Goal: Communication & Community: Answer question/provide support

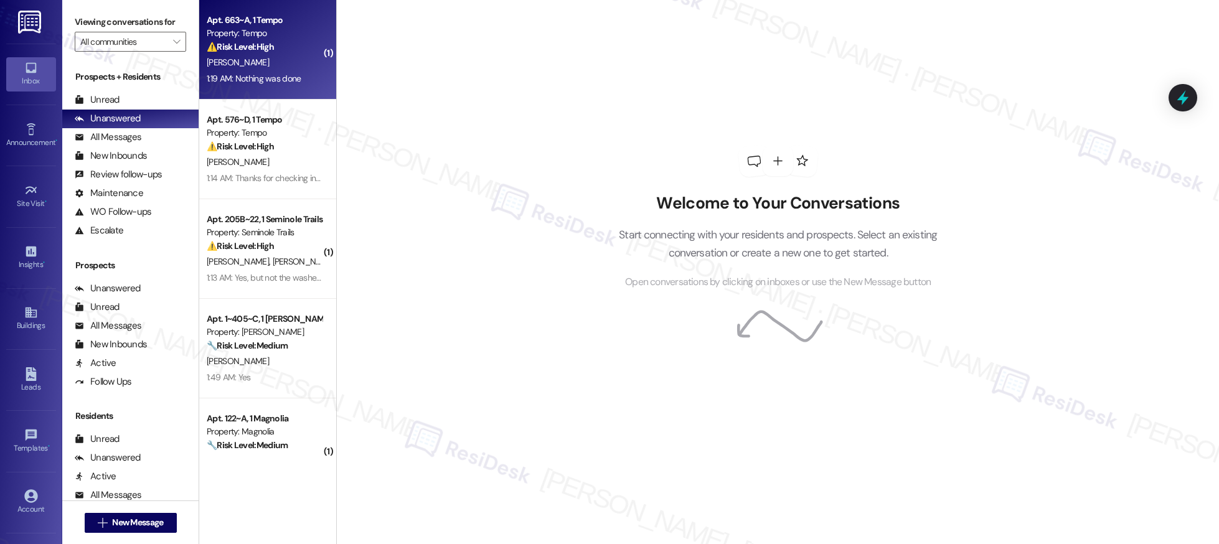
click at [291, 80] on div "1:19 AM: Nothing was done 1:19 AM: Nothing was done" at bounding box center [265, 79] width 118 height 16
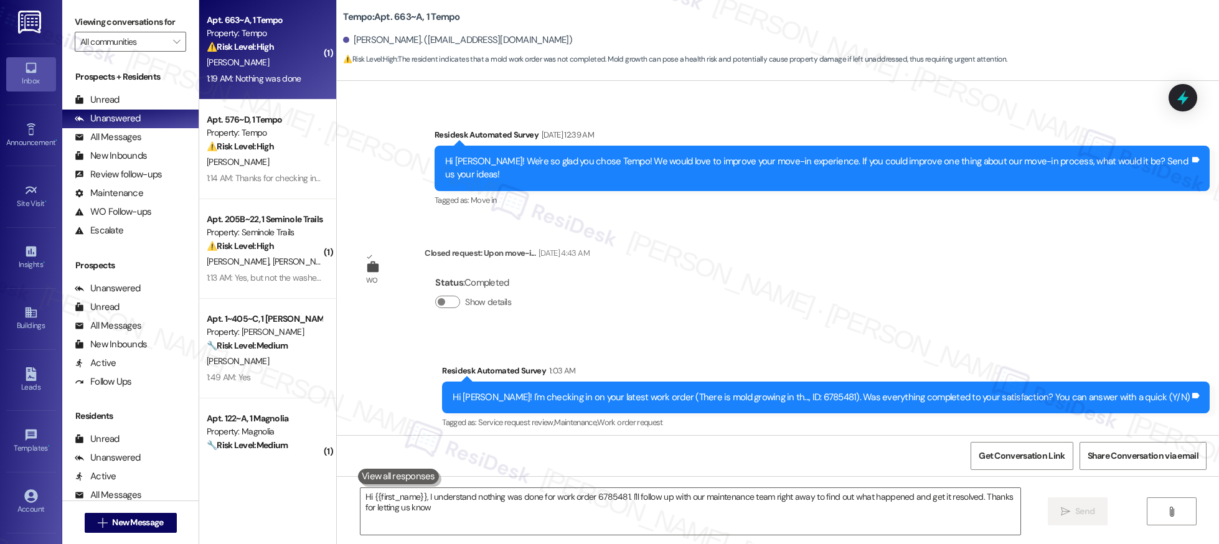
type textarea "Hi {{first_name}}, I understand nothing was done for work order 6785481. I'll f…"
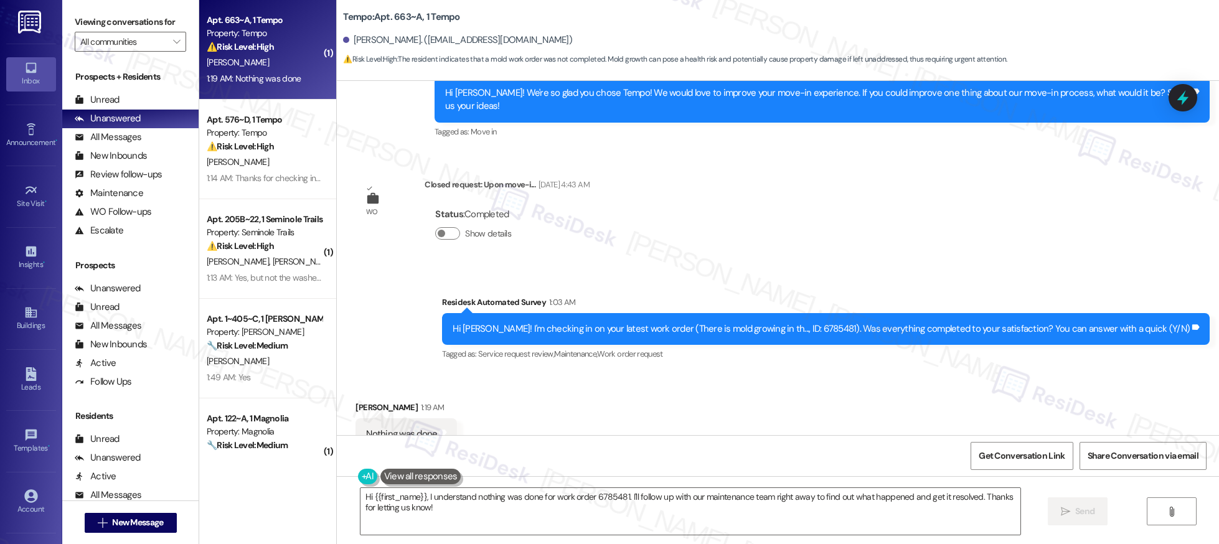
scroll to position [398, 0]
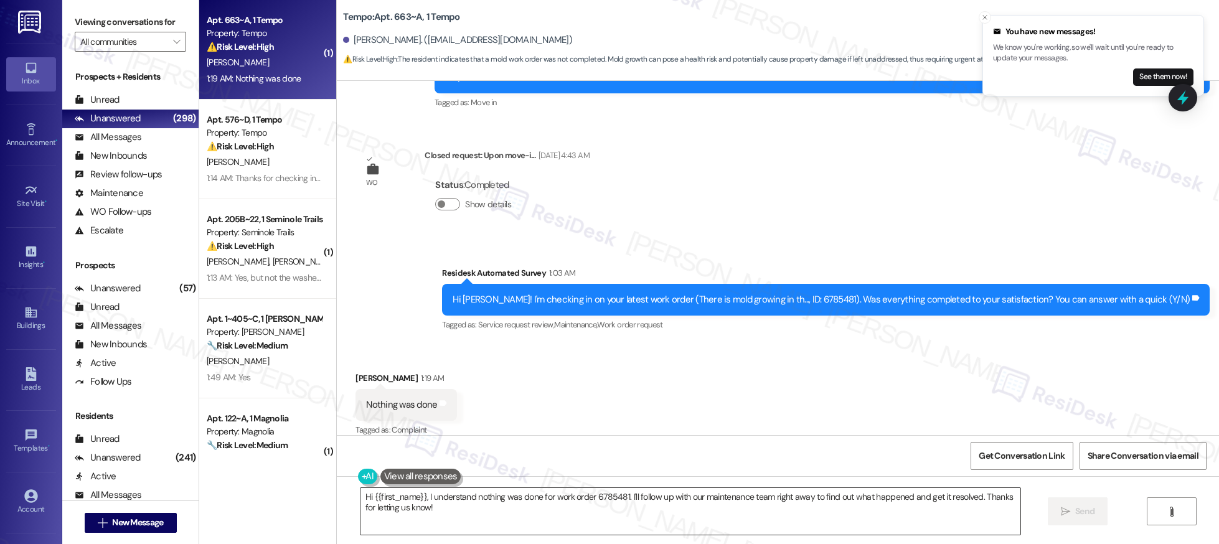
click at [421, 519] on textarea "Hi {{first_name}}, I understand nothing was done for work order 6785481. I'll f…" at bounding box center [691, 511] width 660 height 47
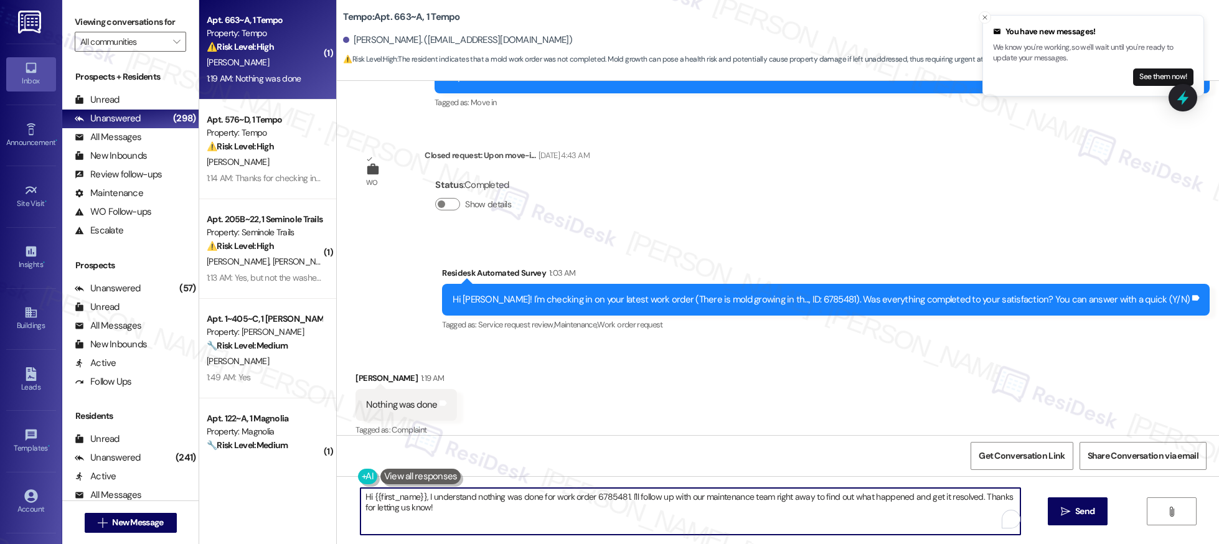
click at [421, 519] on textarea "Hi {{first_name}}, I understand nothing was done for work order 6785481. I'll f…" at bounding box center [691, 511] width 660 height 47
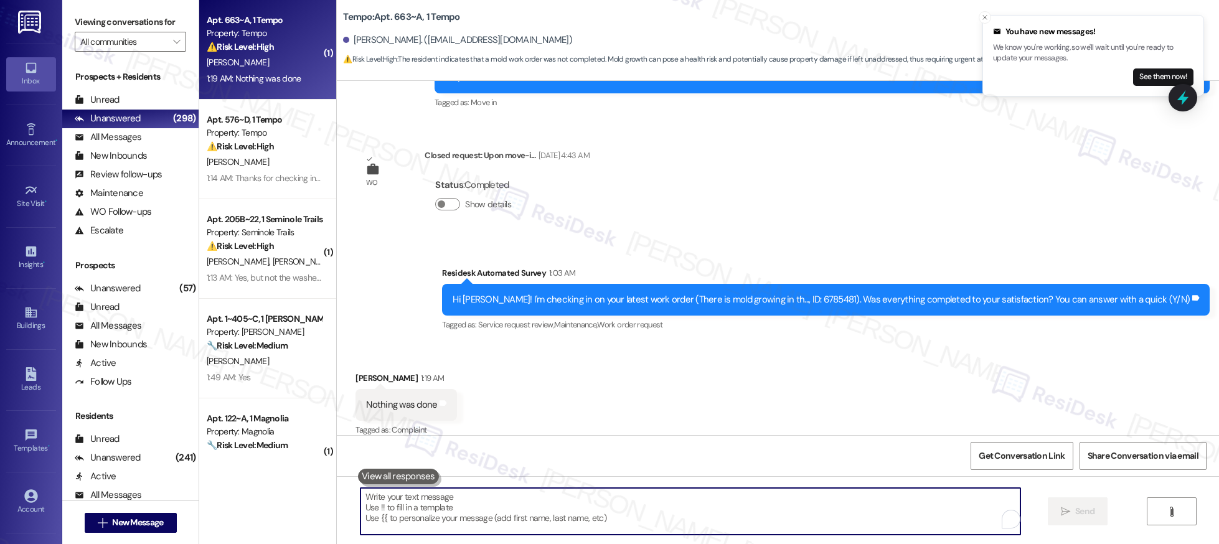
paste textarea "Hi {{"
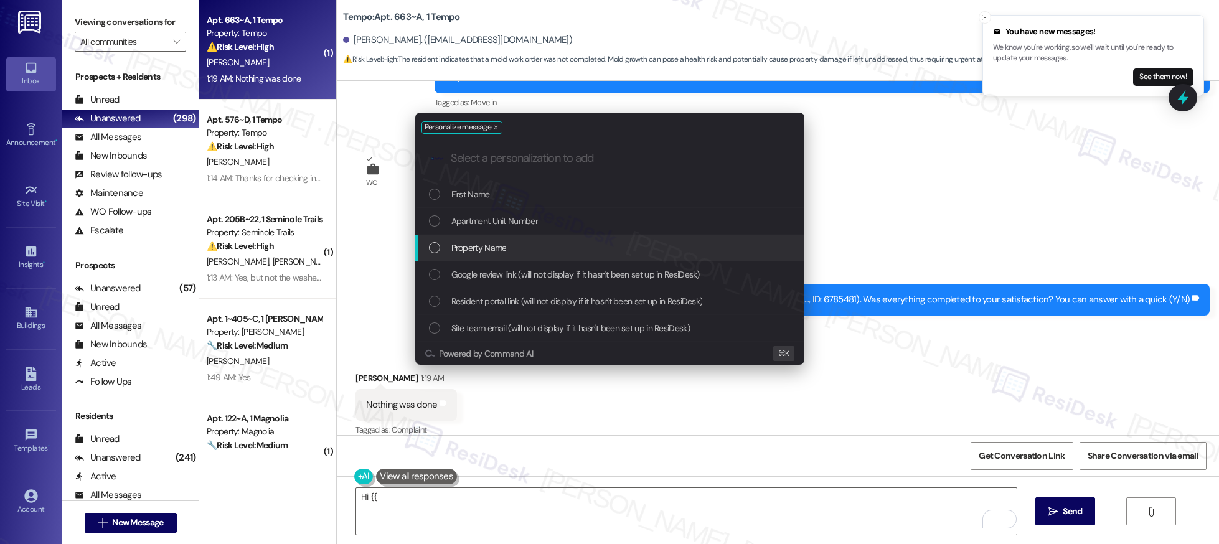
click at [462, 251] on span "Property Name" at bounding box center [479, 248] width 55 height 14
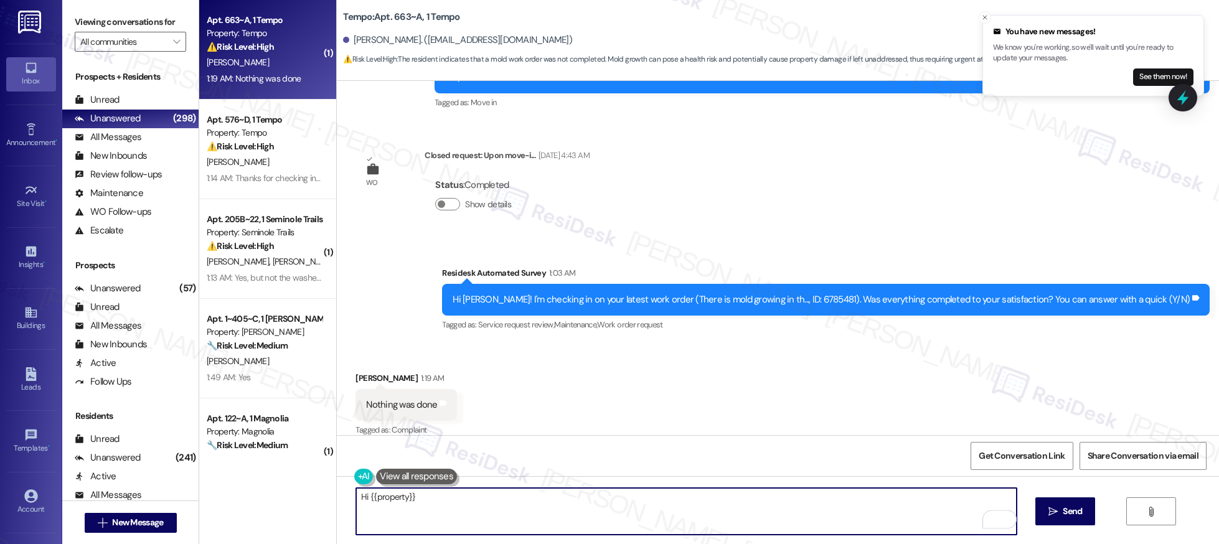
click at [433, 501] on textarea "Hi {{property}}" at bounding box center [686, 511] width 660 height 47
type textarea "Hi {{"
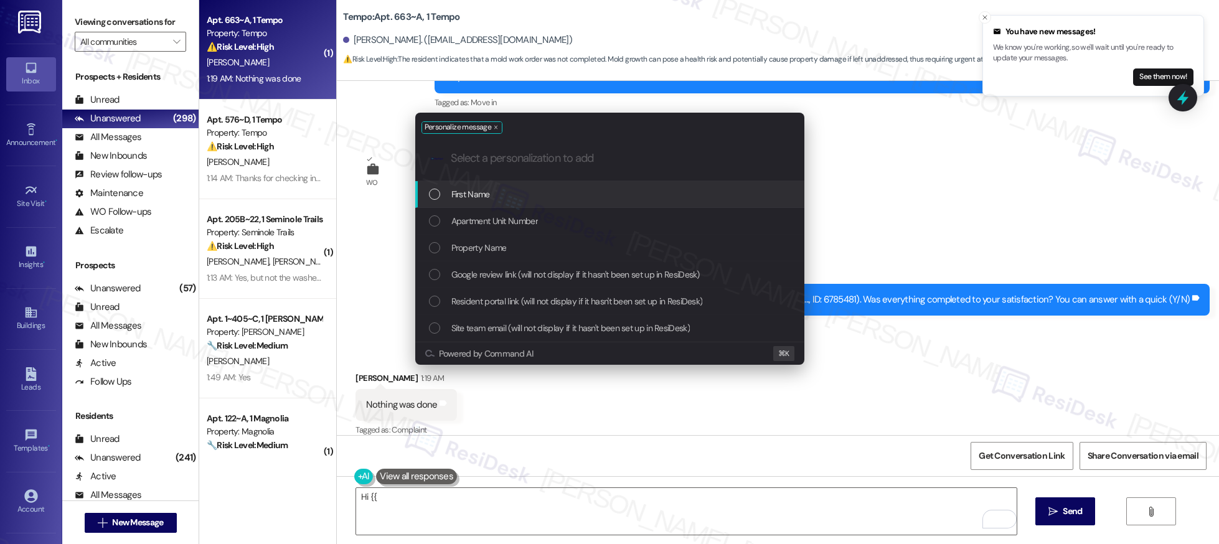
click at [921, 105] on div "Personalize message .cls-1{fill:#0a055f;}.cls-2{fill:#0cc4c4;} resideskLogoBlue…" at bounding box center [609, 272] width 1219 height 544
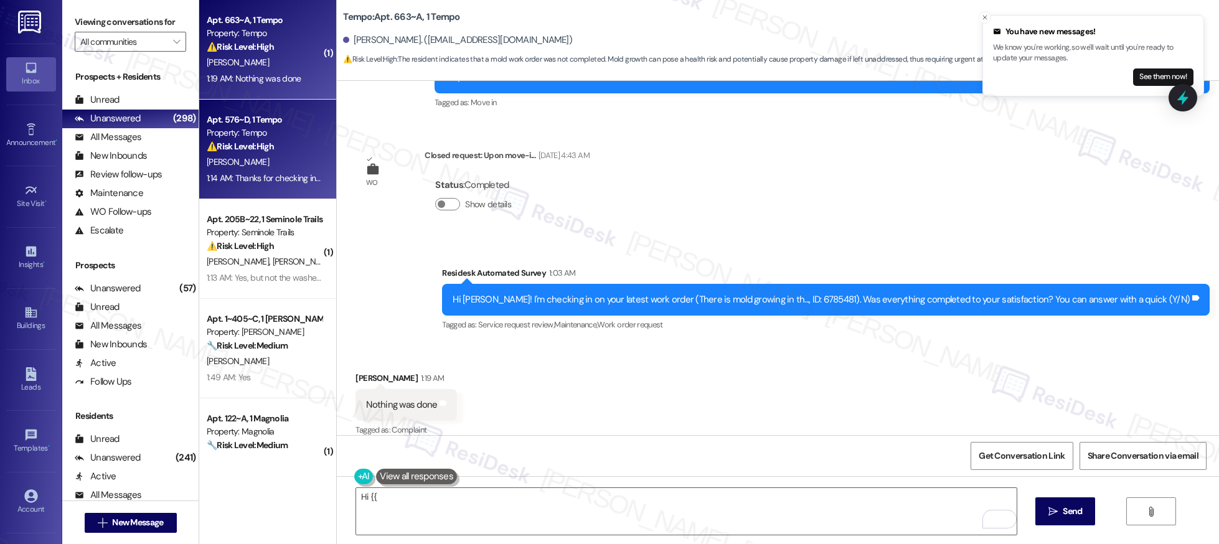
click at [232, 160] on div "[PERSON_NAME]" at bounding box center [265, 162] width 118 height 16
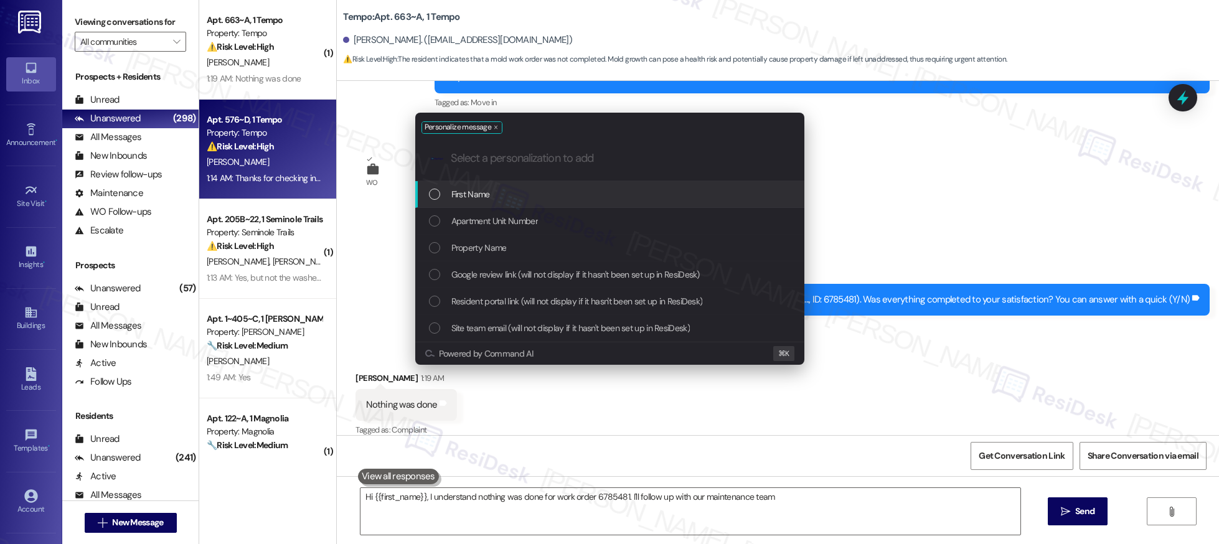
type textarea "Hi {{first_name}}, I understand nothing was done for work order 6785481. I'll f…"
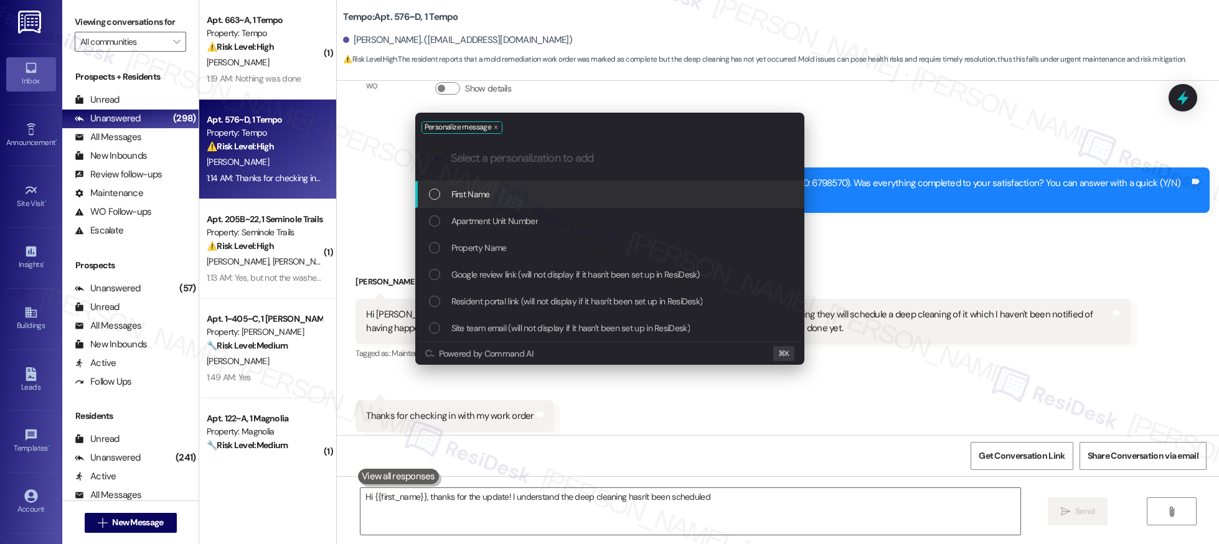
scroll to position [91, 0]
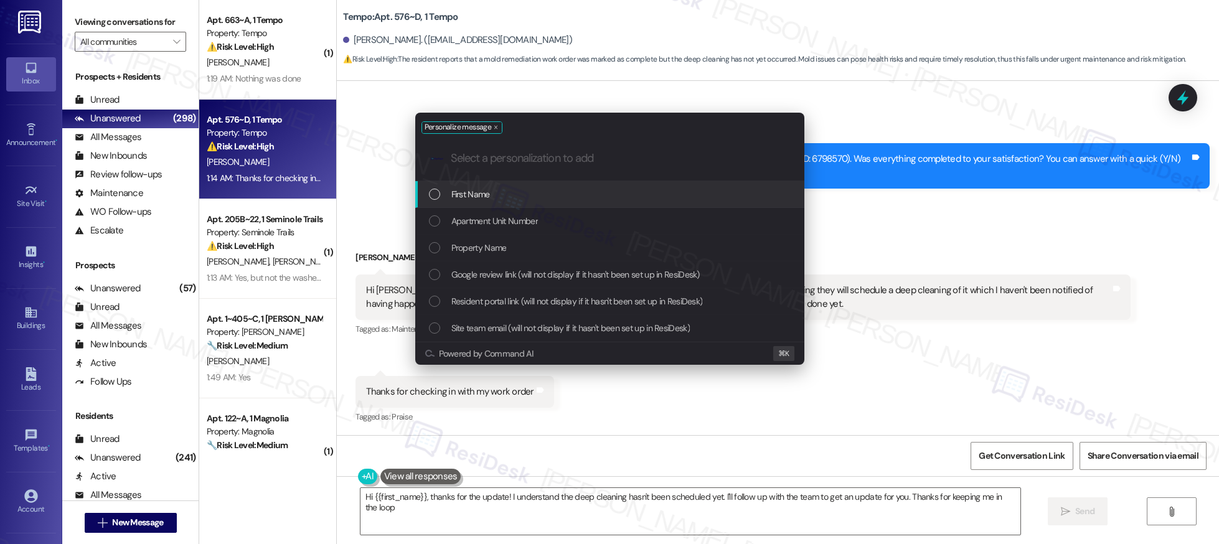
type textarea "Hi {{first_name}}, thanks for the update! I understand the deep cleaning hasn't…"
click at [1023, 227] on div "Personalize message .cls-1{fill:#0a055f;}.cls-2{fill:#0cc4c4;} resideskLogoBlue…" at bounding box center [609, 272] width 1219 height 544
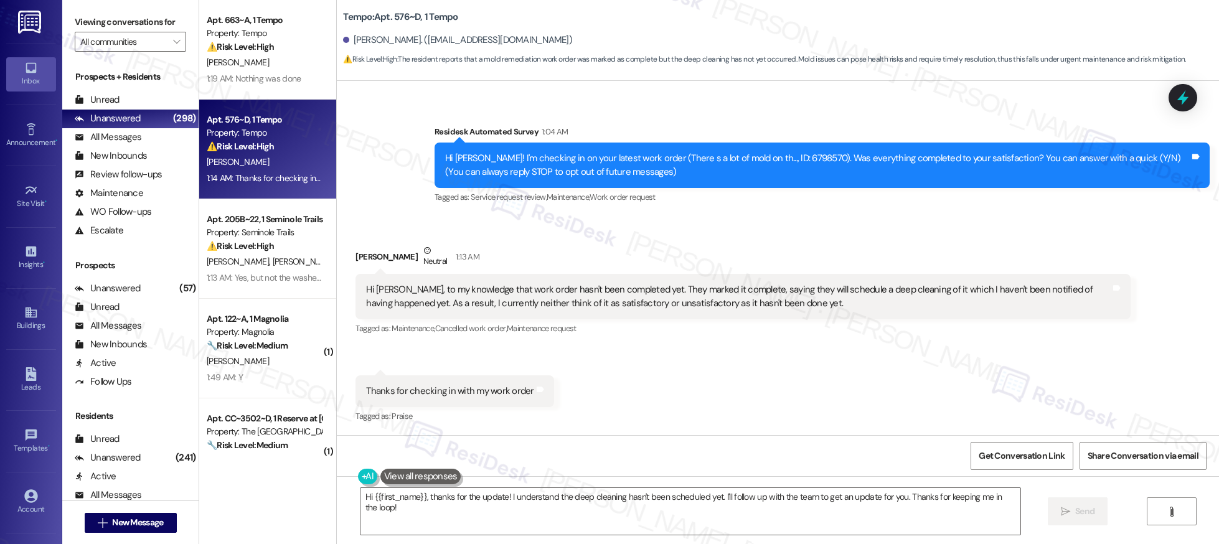
scroll to position [0, 0]
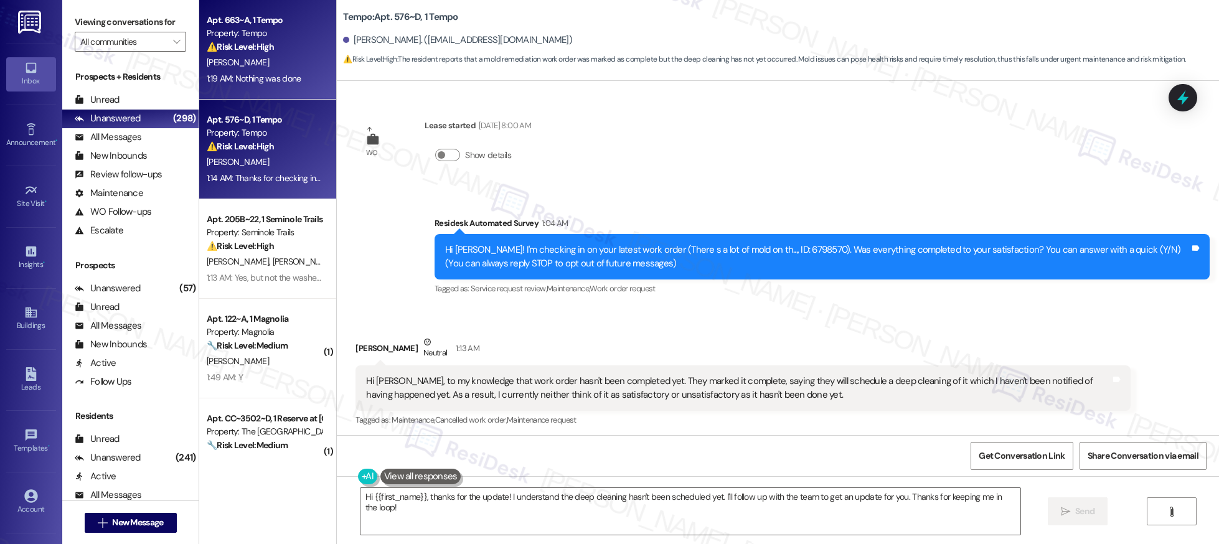
click at [248, 68] on div "[PERSON_NAME]" at bounding box center [265, 63] width 118 height 16
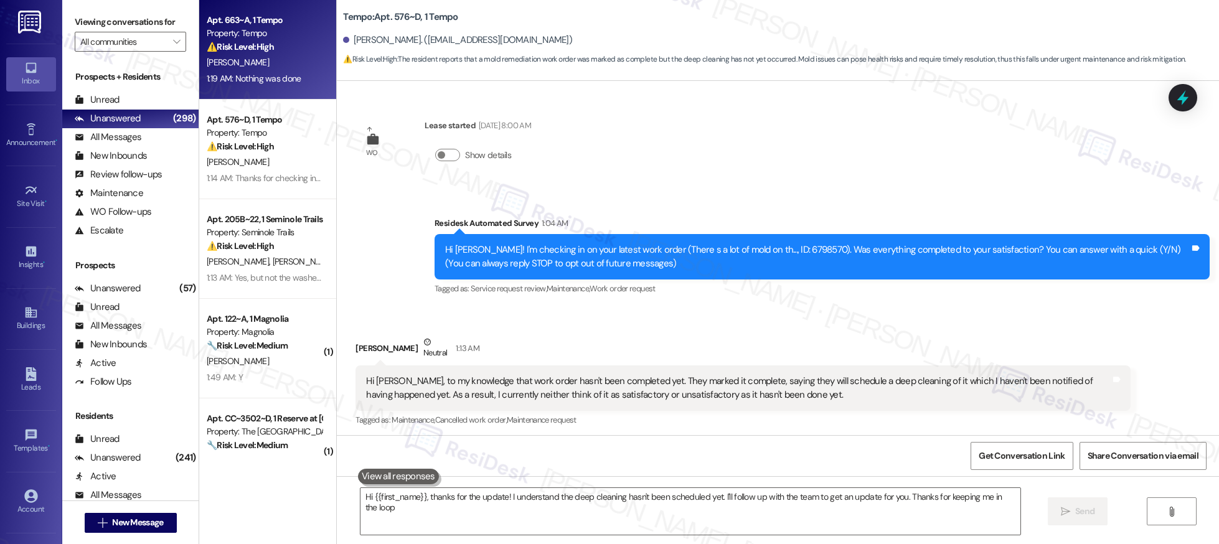
type textarea "Hi {{first_name}}, thanks for the update! I understand the deep cleaning hasn't…"
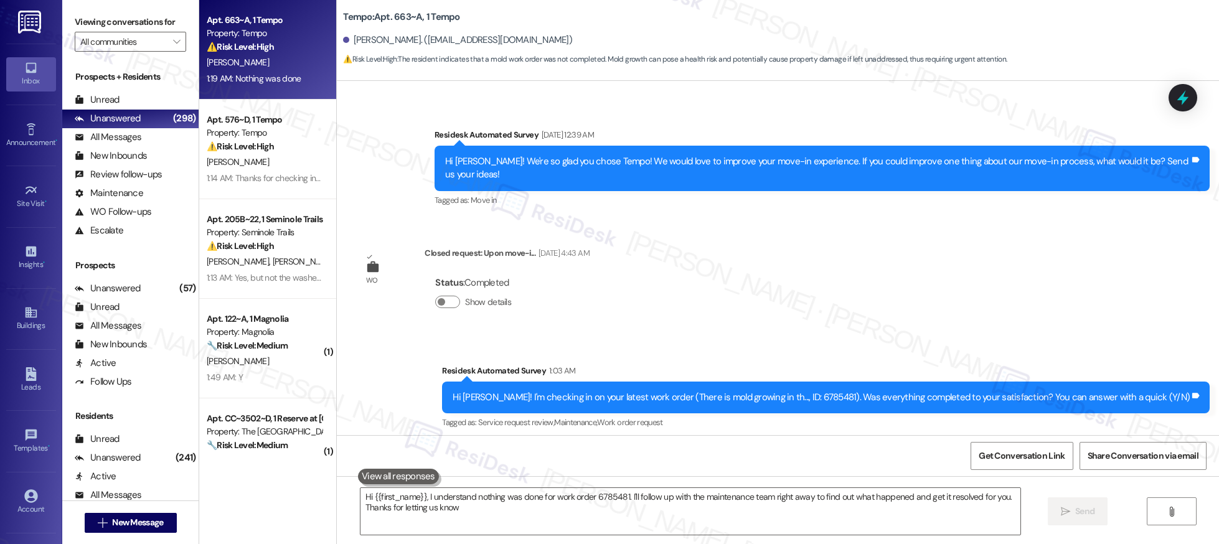
type textarea "Hi {{first_name}}, I understand nothing was done for work order 6785481. I'll f…"
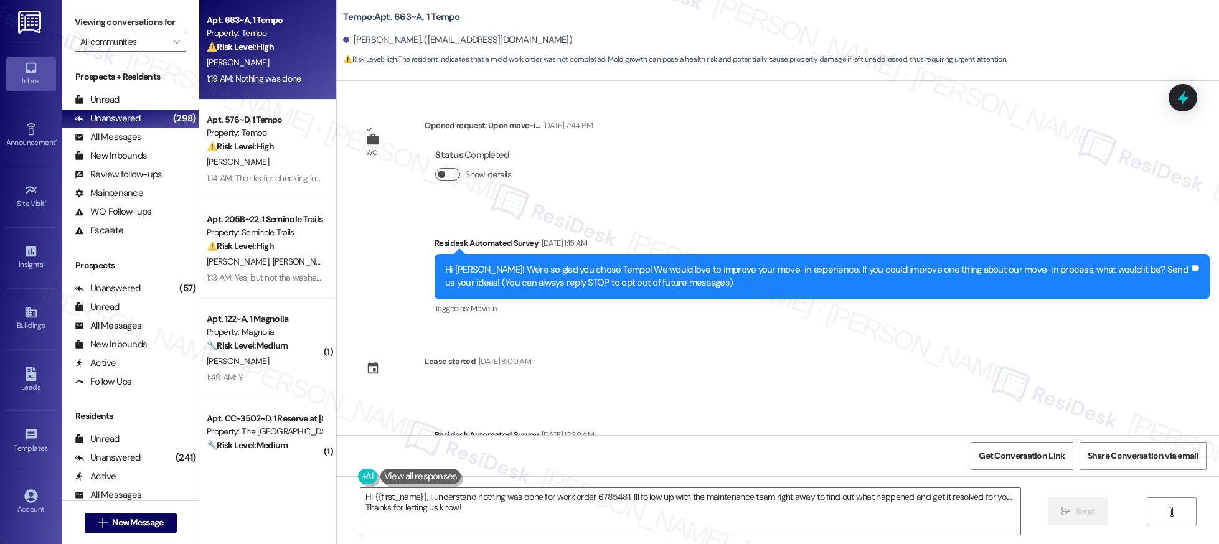
click at [447, 178] on button "Show details" at bounding box center [447, 174] width 25 height 12
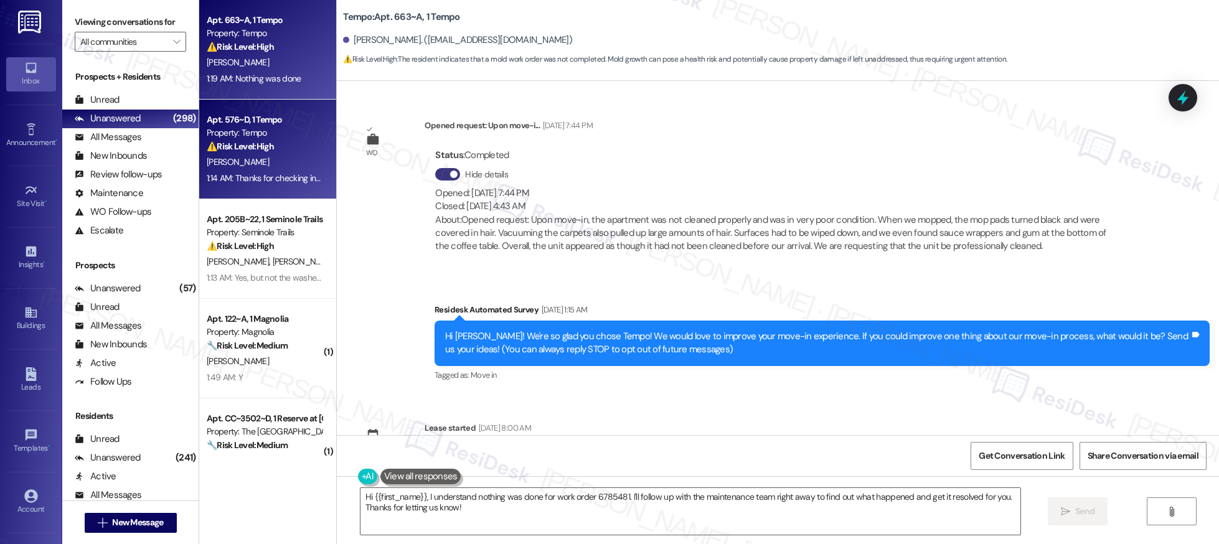
click at [287, 154] on div "[PERSON_NAME]" at bounding box center [265, 162] width 118 height 16
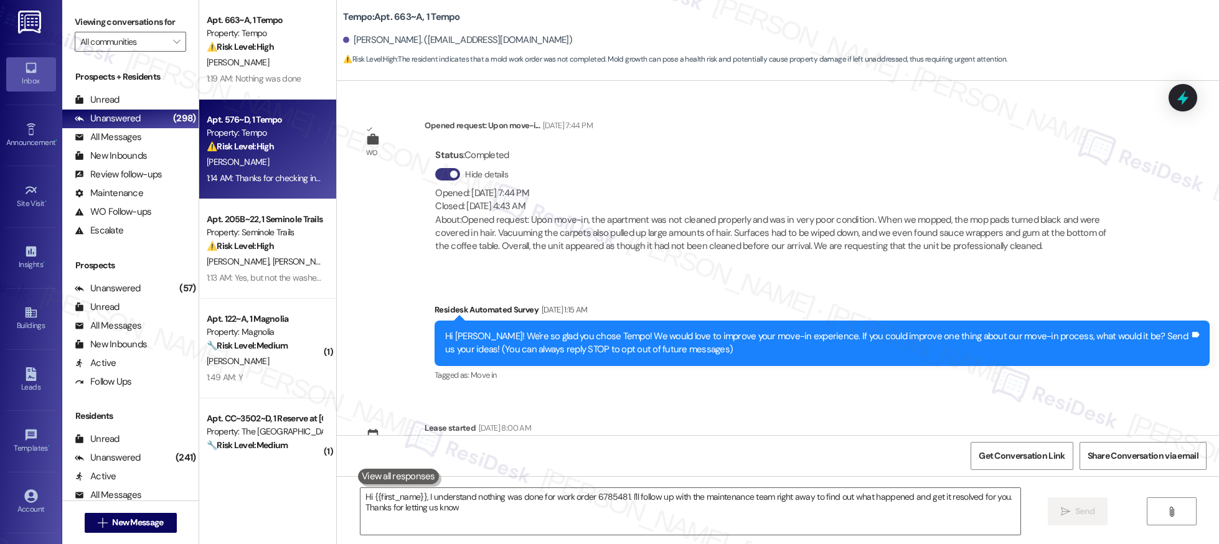
type textarea "Hi {{first_name}}, I understand nothing was done for work order 6785481. I'll f…"
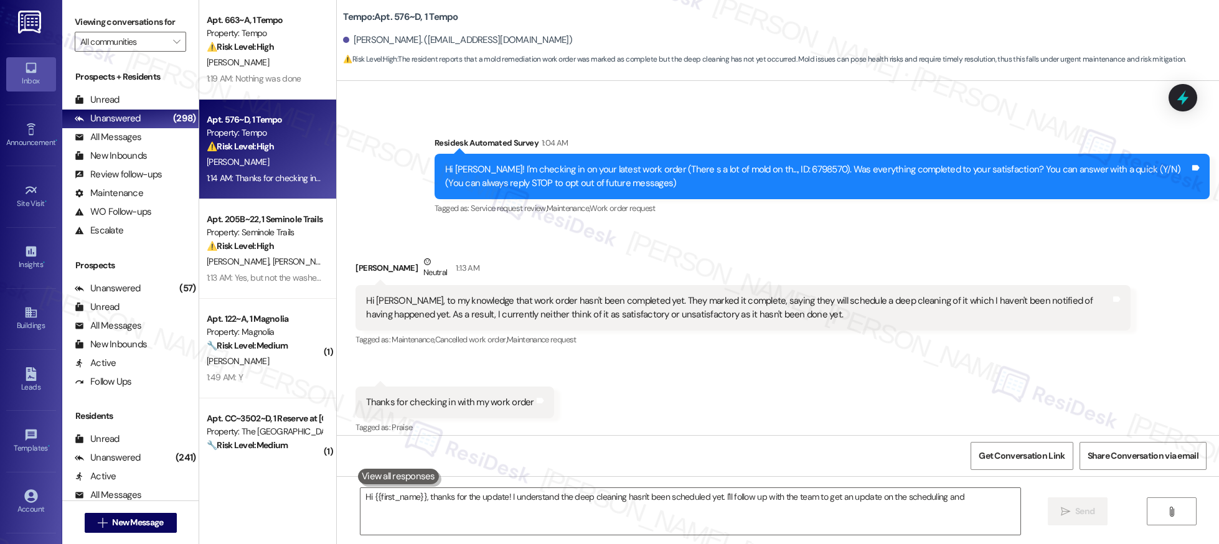
scroll to position [91, 0]
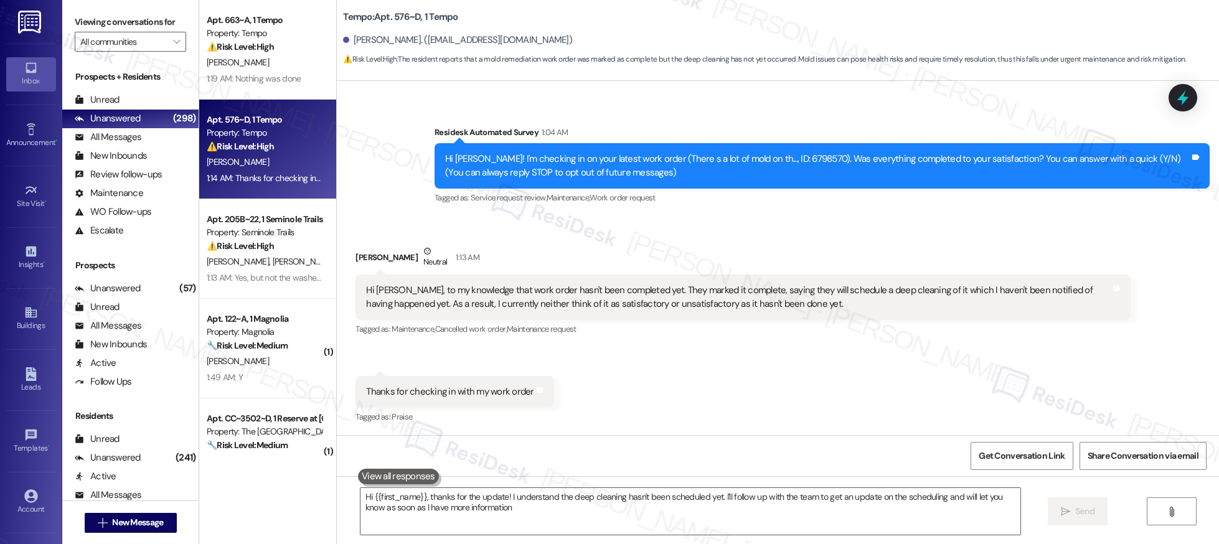
type textarea "Hi {{first_name}}, thanks for the update! I understand the deep cleaning hasn't…"
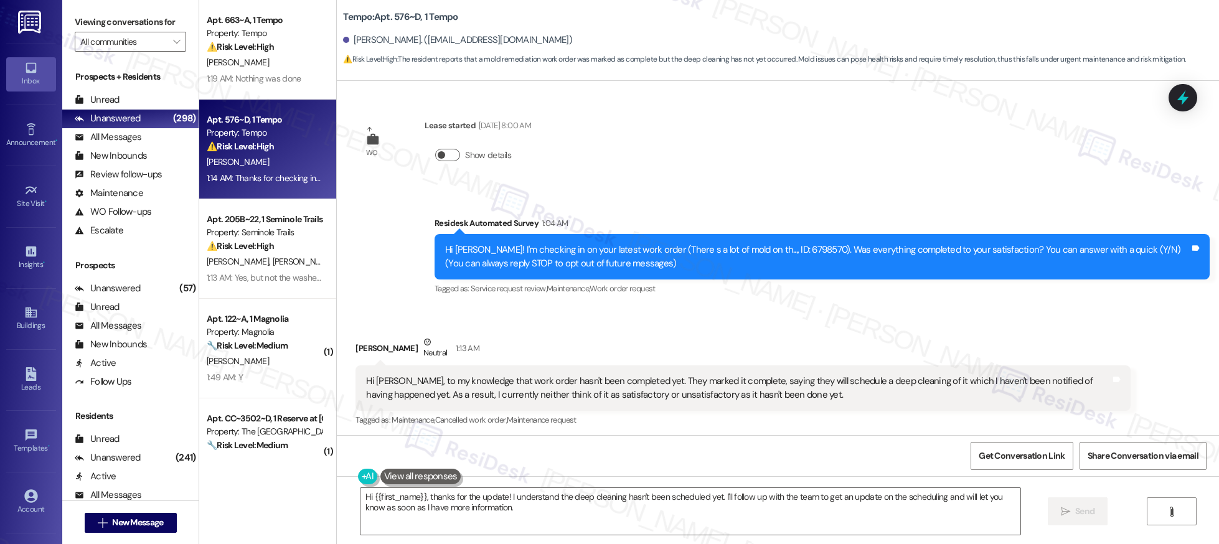
click at [445, 157] on button "Show details" at bounding box center [447, 155] width 25 height 12
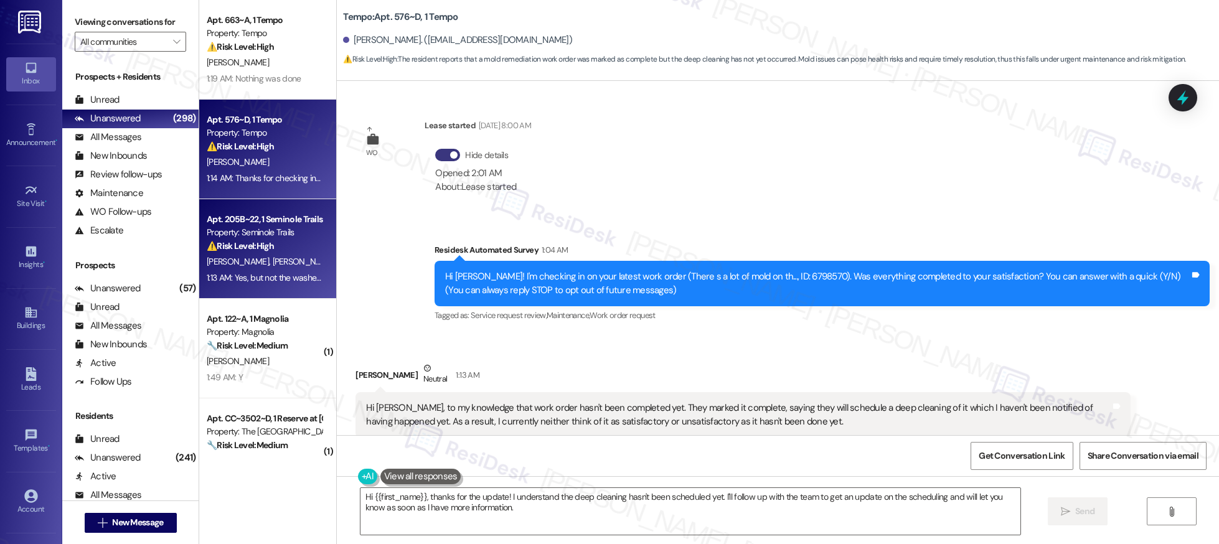
click at [291, 263] on div "[PERSON_NAME] [PERSON_NAME]" at bounding box center [265, 262] width 118 height 16
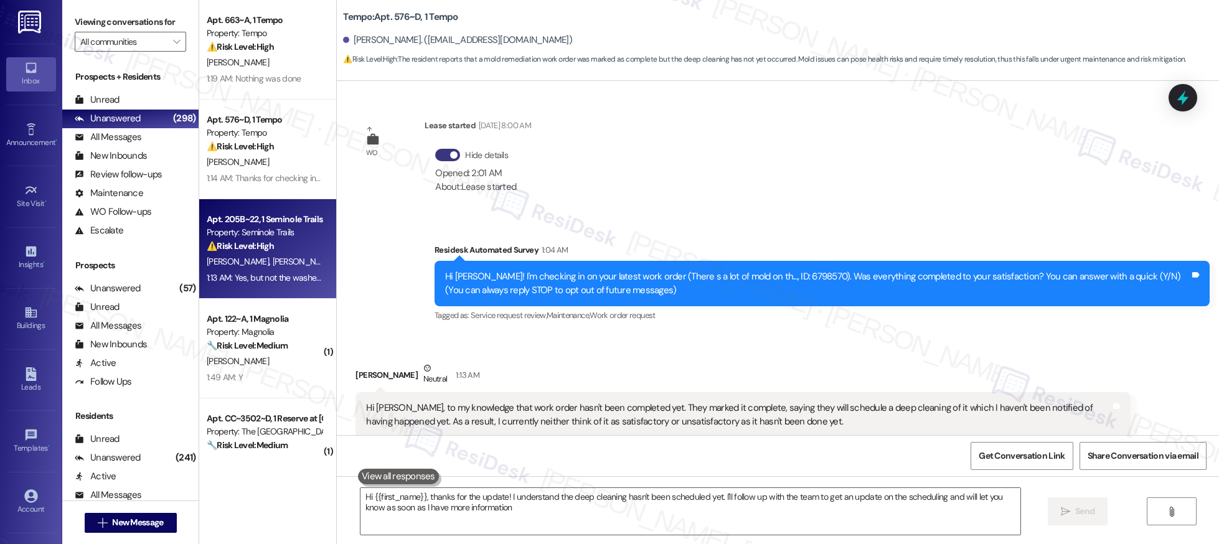
type textarea "Hi {{first_name}}, thanks for the update! I understand the deep cleaning hasn't…"
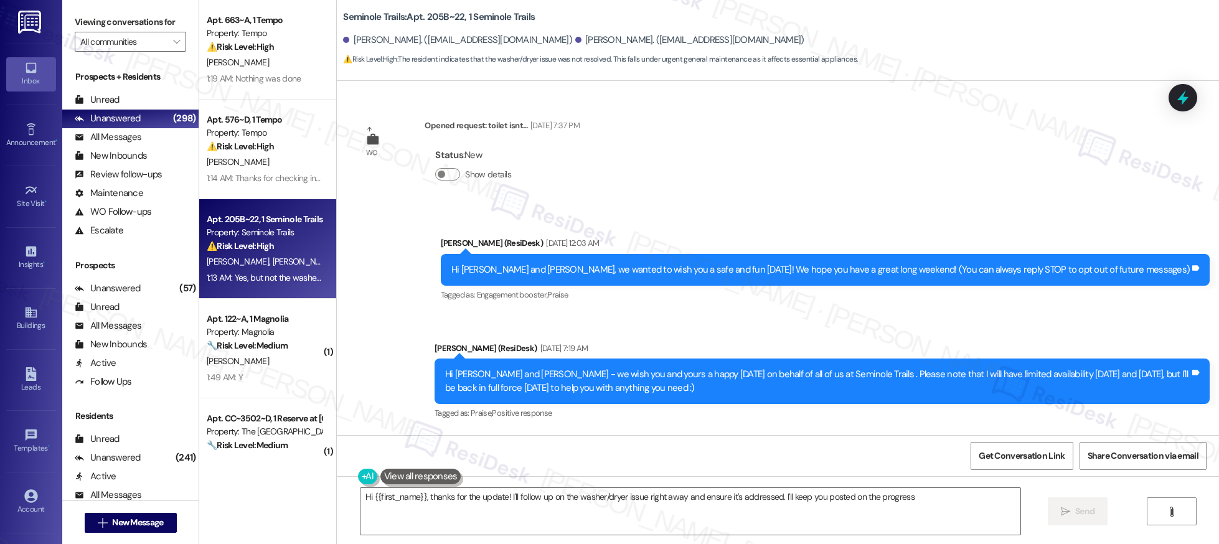
type textarea "Hi {{first_name}}, thanks for the update! I'll follow up on the washer/dryer is…"
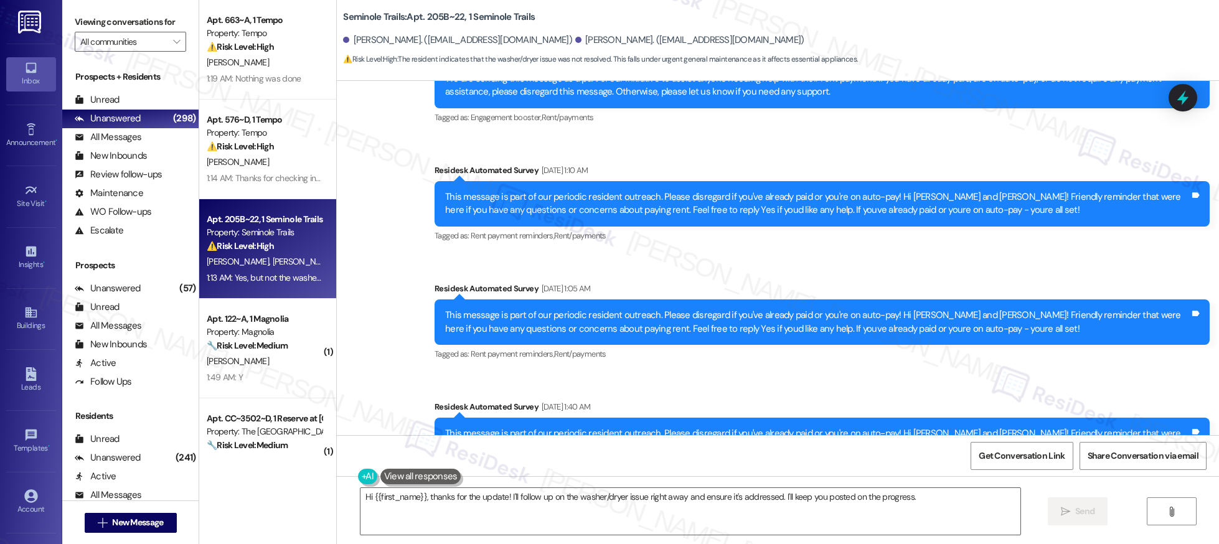
scroll to position [915, 0]
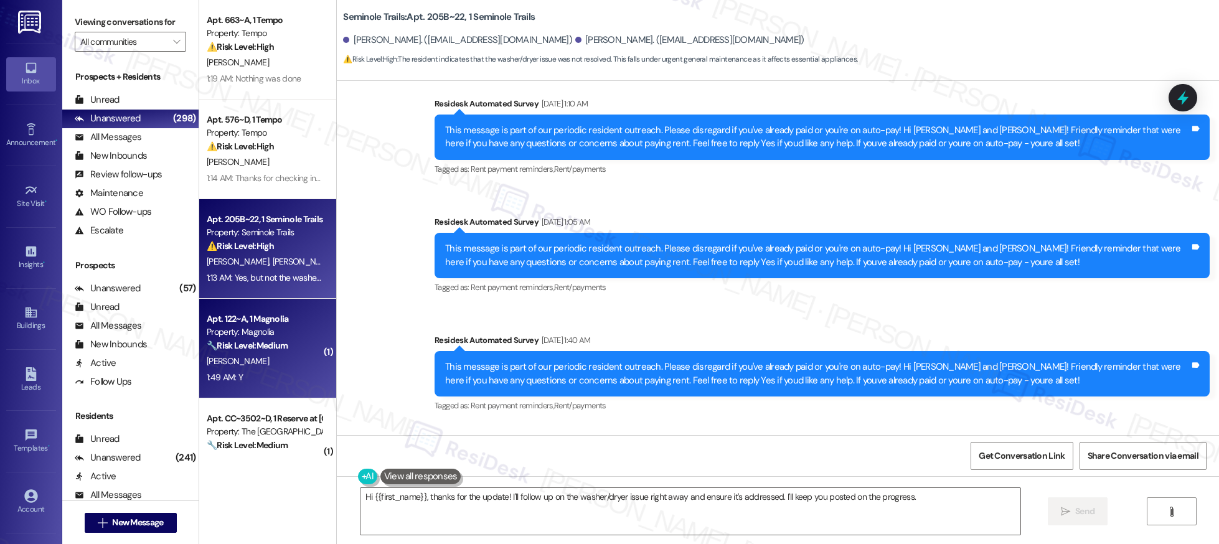
click at [253, 381] on div "1:49 AM: Y 1:49 AM: Y" at bounding box center [265, 378] width 118 height 16
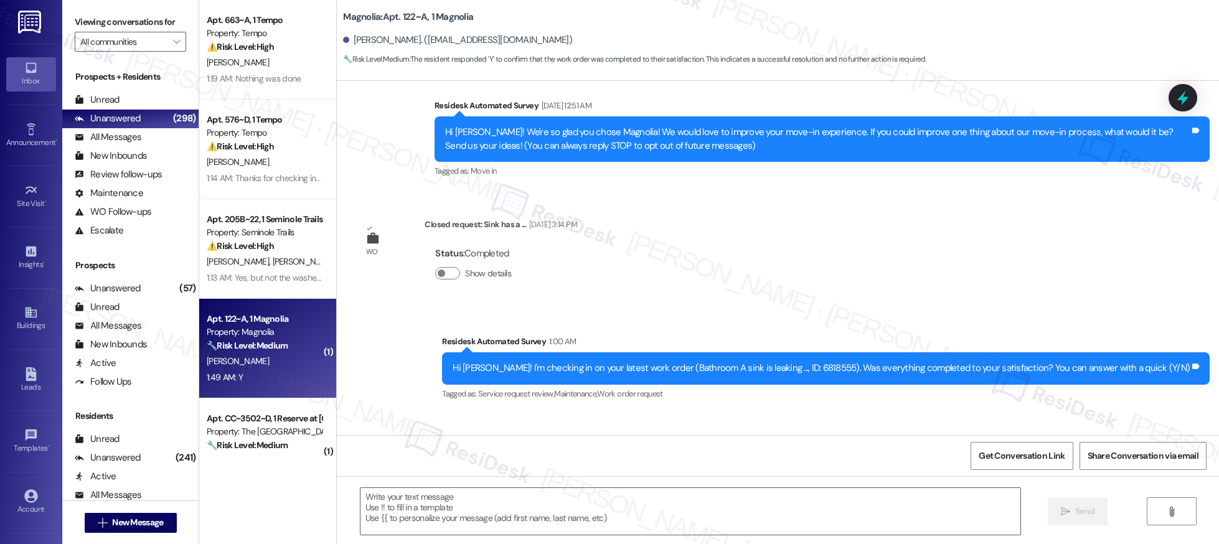
scroll to position [200, 0]
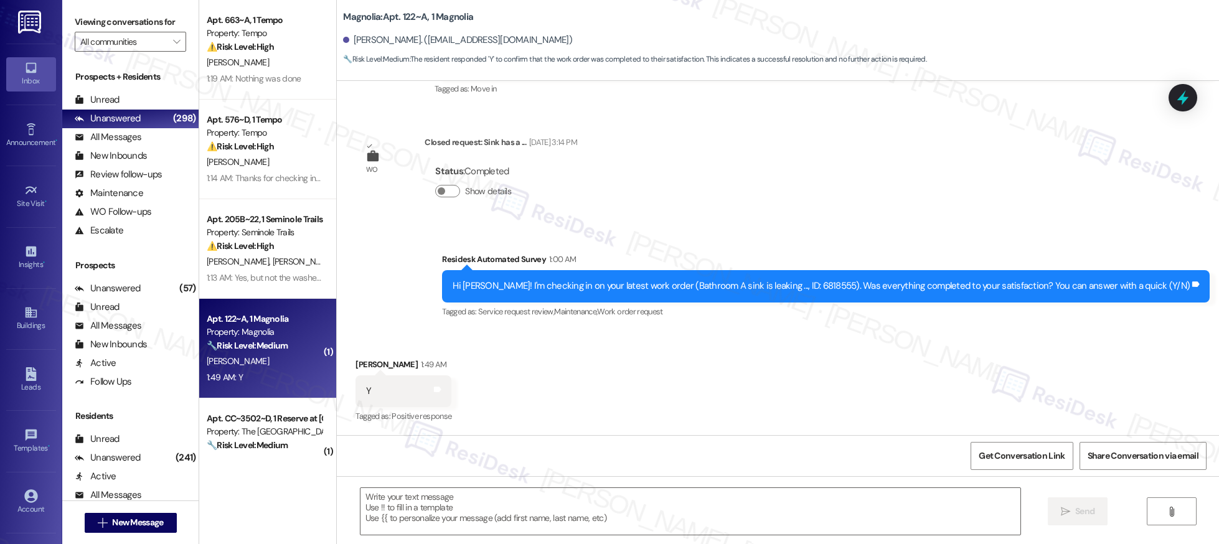
type textarea "Fetching suggested responses. Please feel free to read through the conversation…"
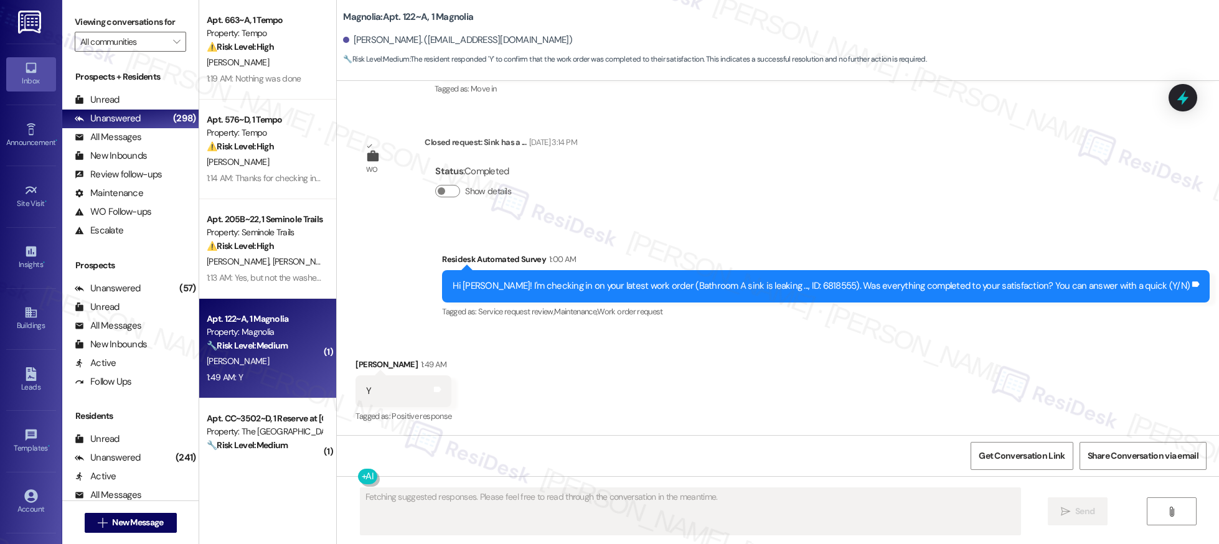
scroll to position [0, 0]
